Goal: Find specific page/section: Find specific page/section

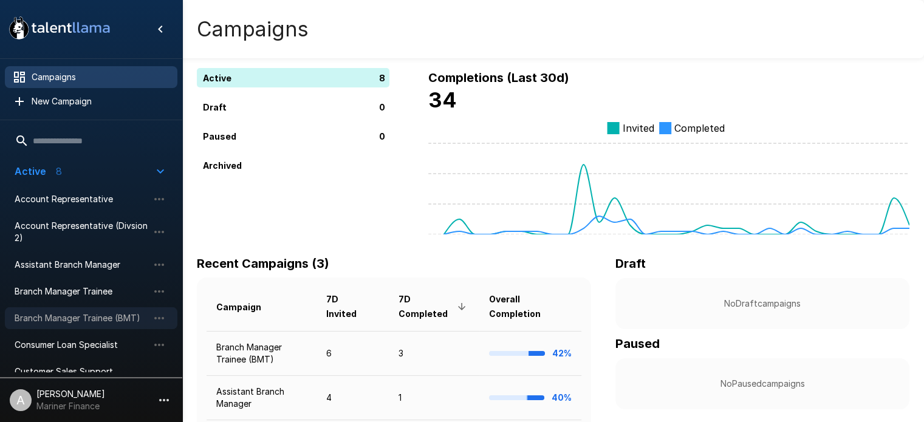
click at [112, 317] on span "Branch Manager Trainee (BMT)" at bounding box center [82, 318] width 134 height 12
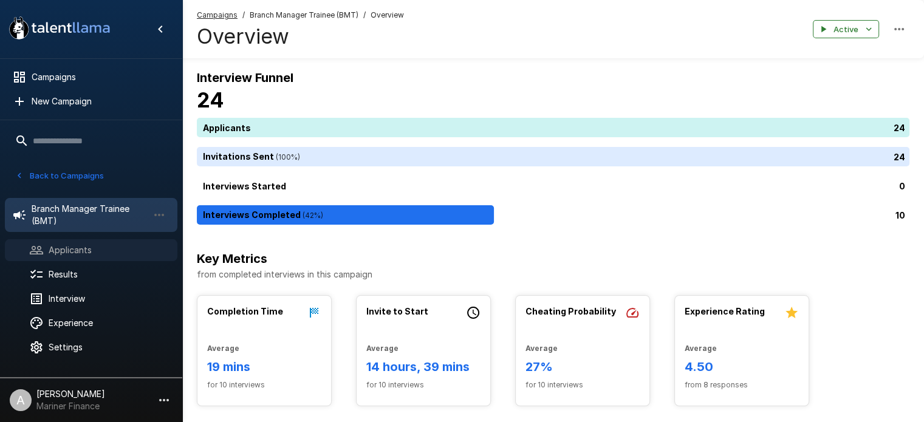
click at [69, 249] on span "Applicants" at bounding box center [108, 250] width 119 height 12
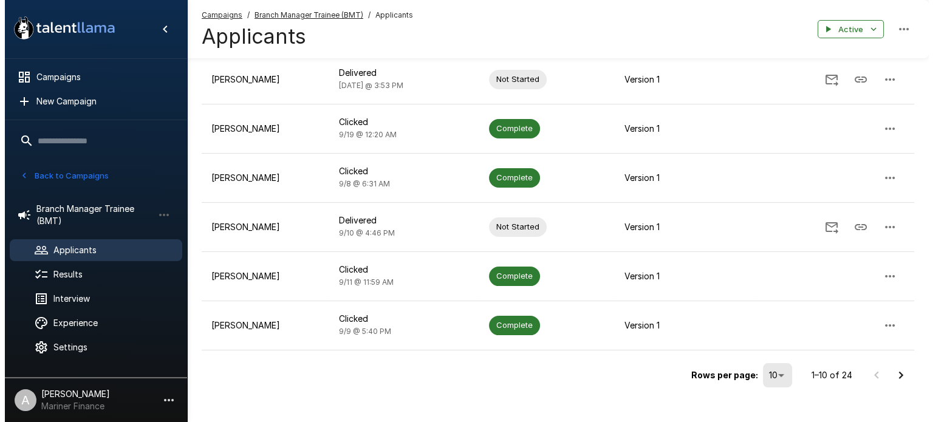
scroll to position [349, 0]
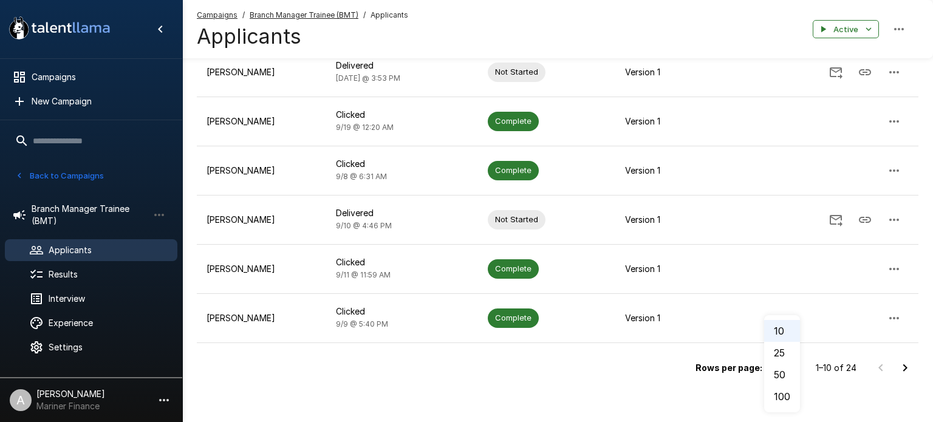
click at [789, 380] on li "50" at bounding box center [782, 375] width 36 height 22
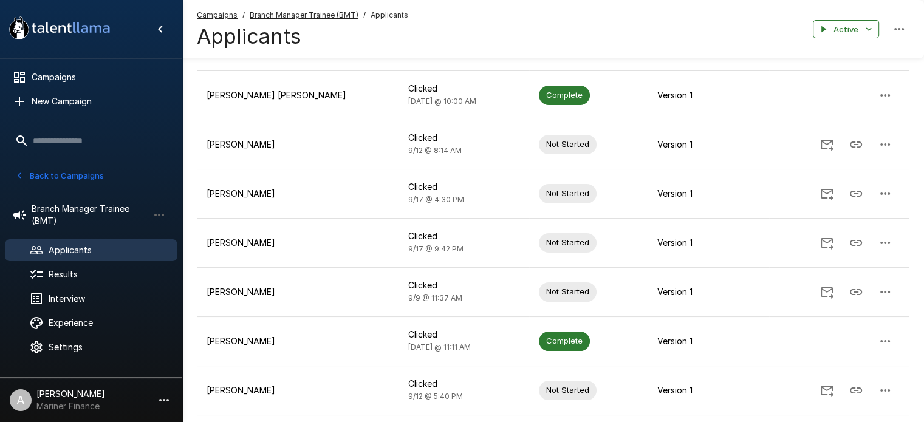
scroll to position [731, 0]
